Goal: Task Accomplishment & Management: Use online tool/utility

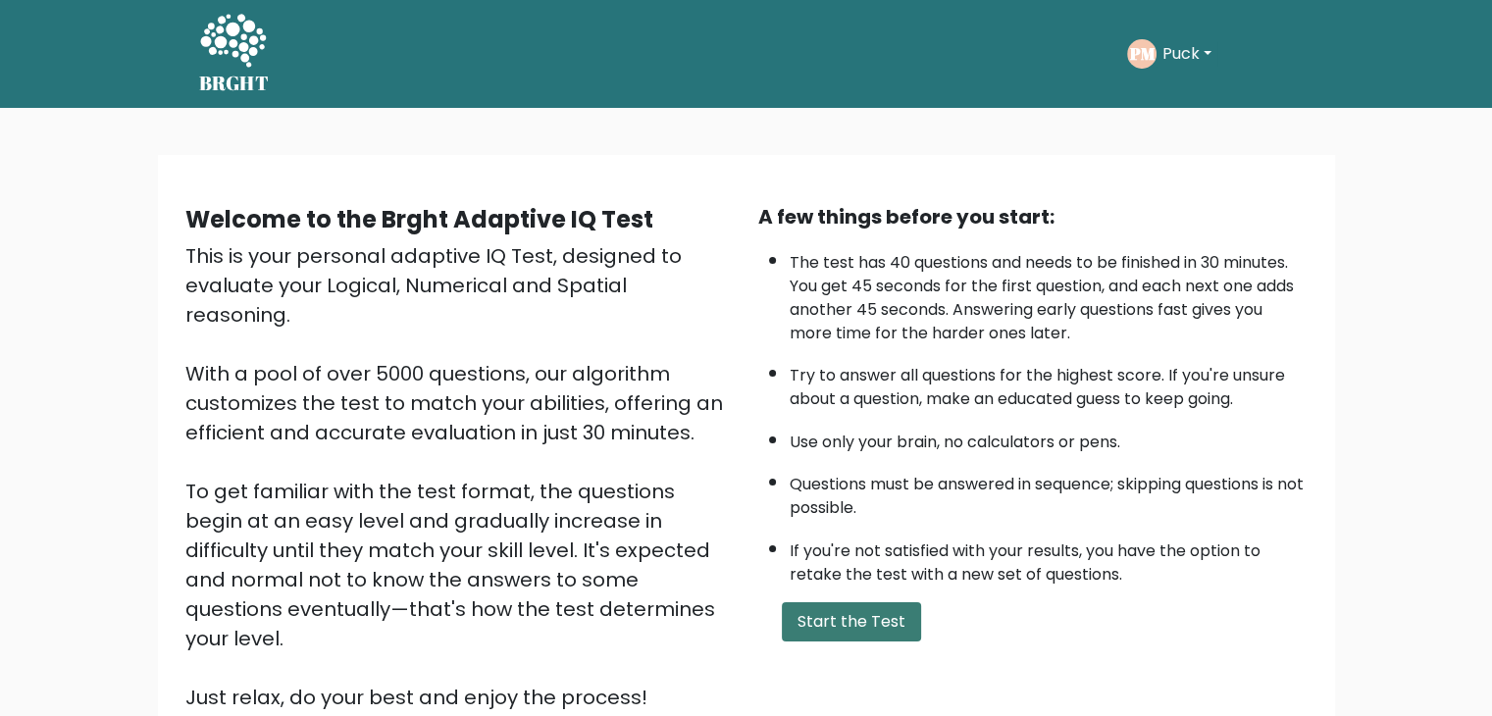
click at [811, 613] on button "Start the Test" at bounding box center [851, 621] width 139 height 39
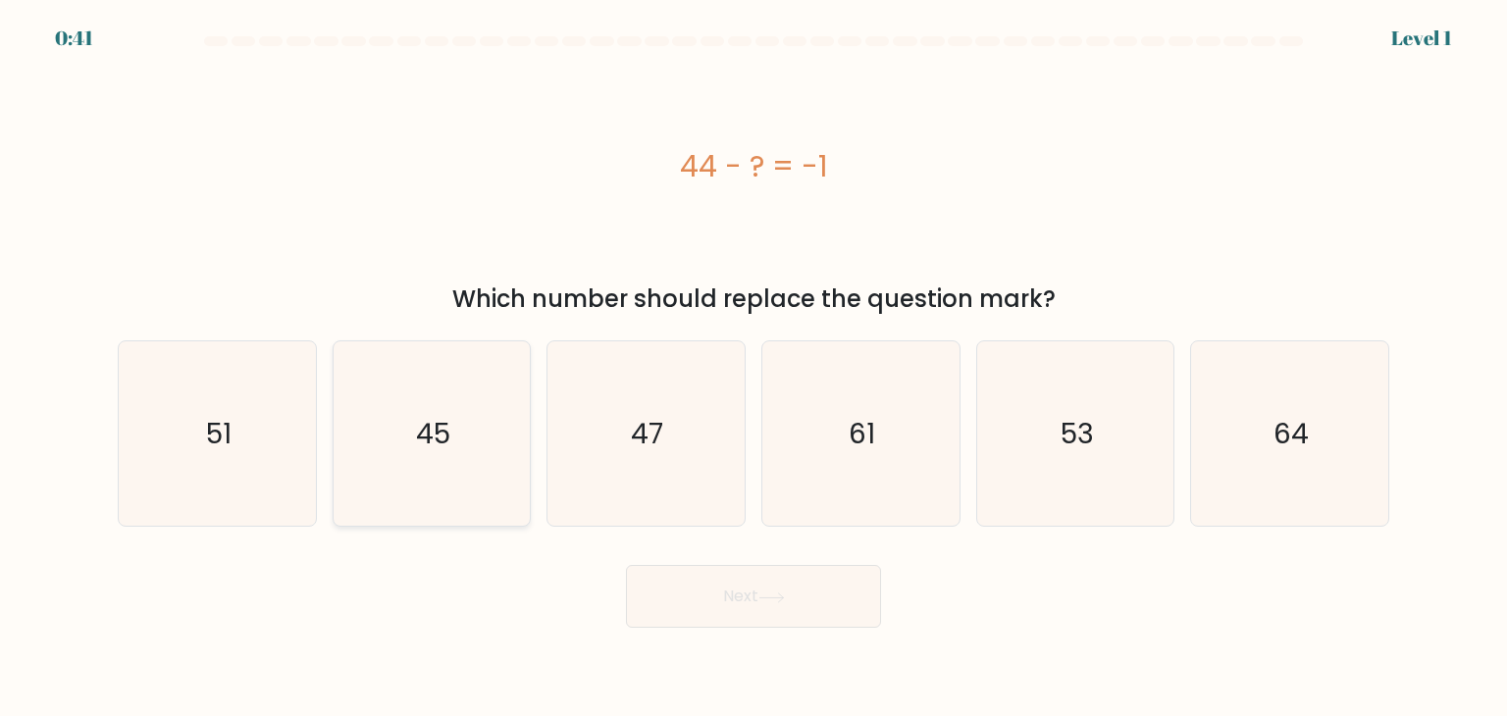
click at [476, 468] on icon "45" at bounding box center [431, 433] width 184 height 184
click at [753, 368] on input "b. 45" at bounding box center [753, 363] width 1 height 10
radio input "true"
click at [679, 601] on button "Next" at bounding box center [753, 596] width 255 height 63
